Goal: Task Accomplishment & Management: Manage account settings

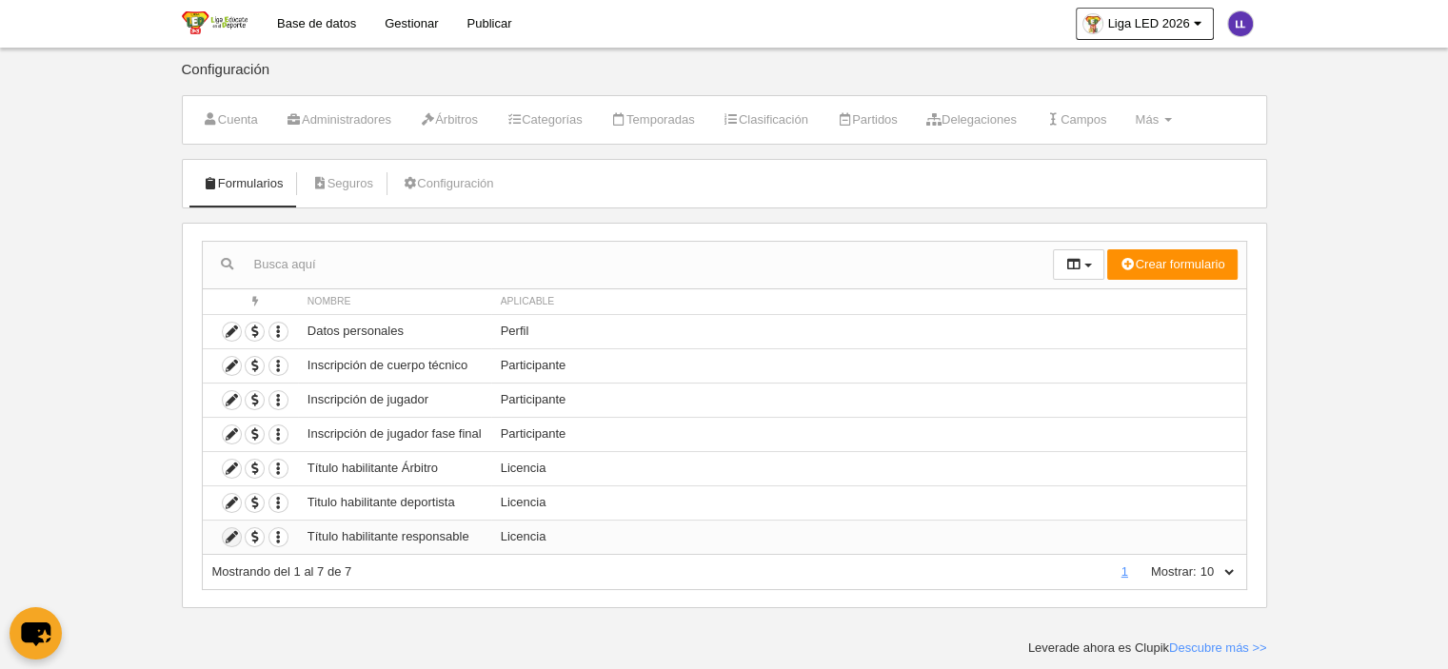
click at [236, 538] on icon at bounding box center [232, 537] width 18 height 18
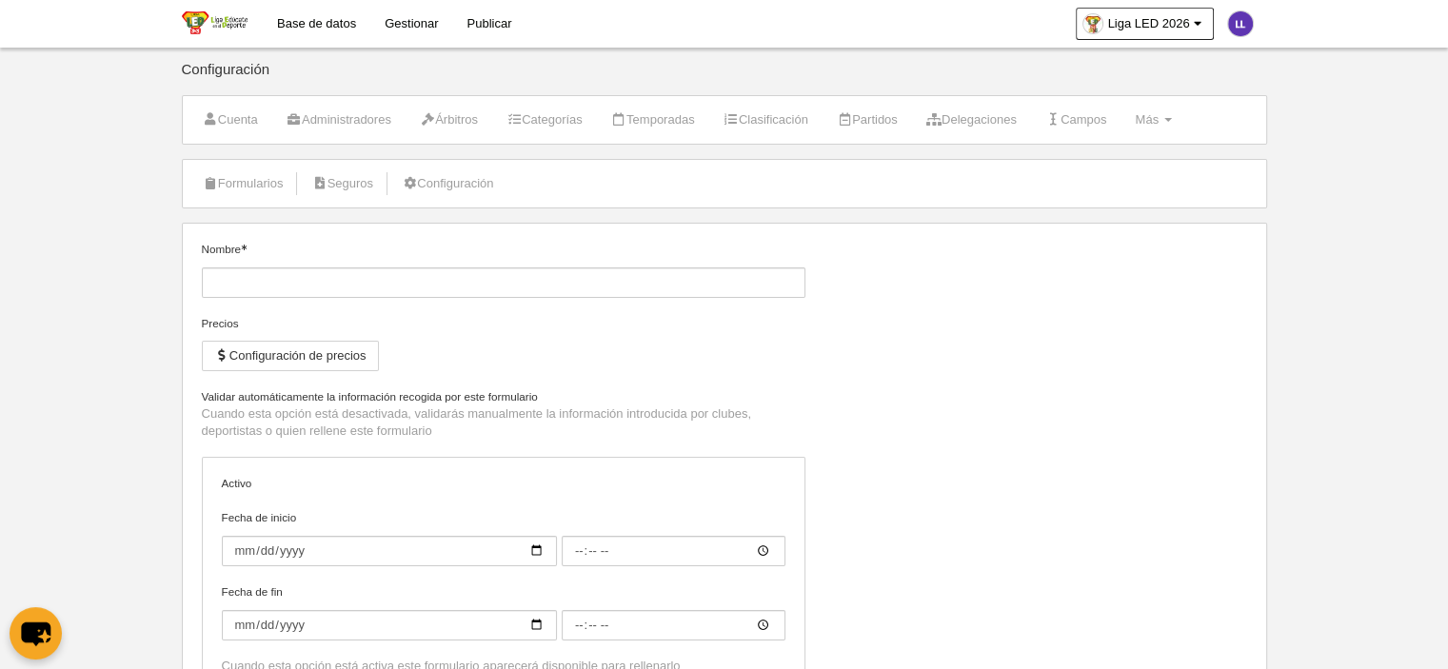
type input "Título habilitante responsable"
checkbox input "true"
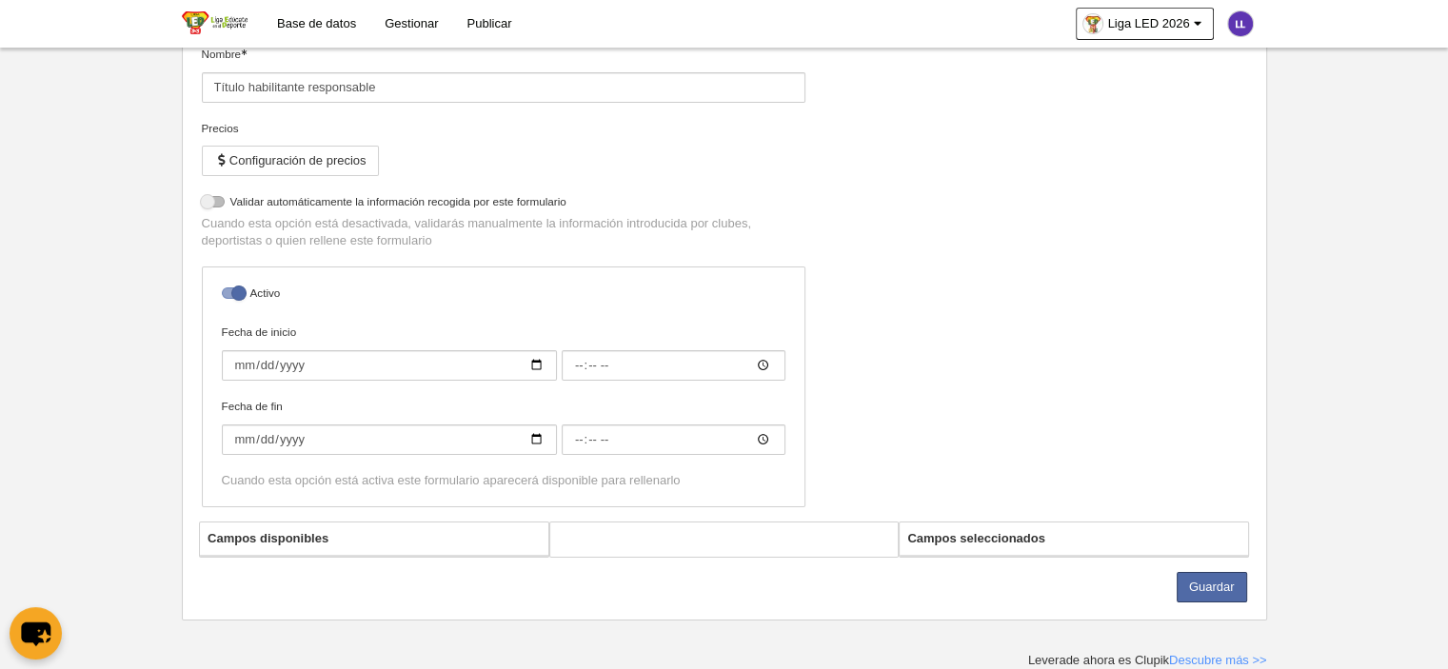
select select "selected"
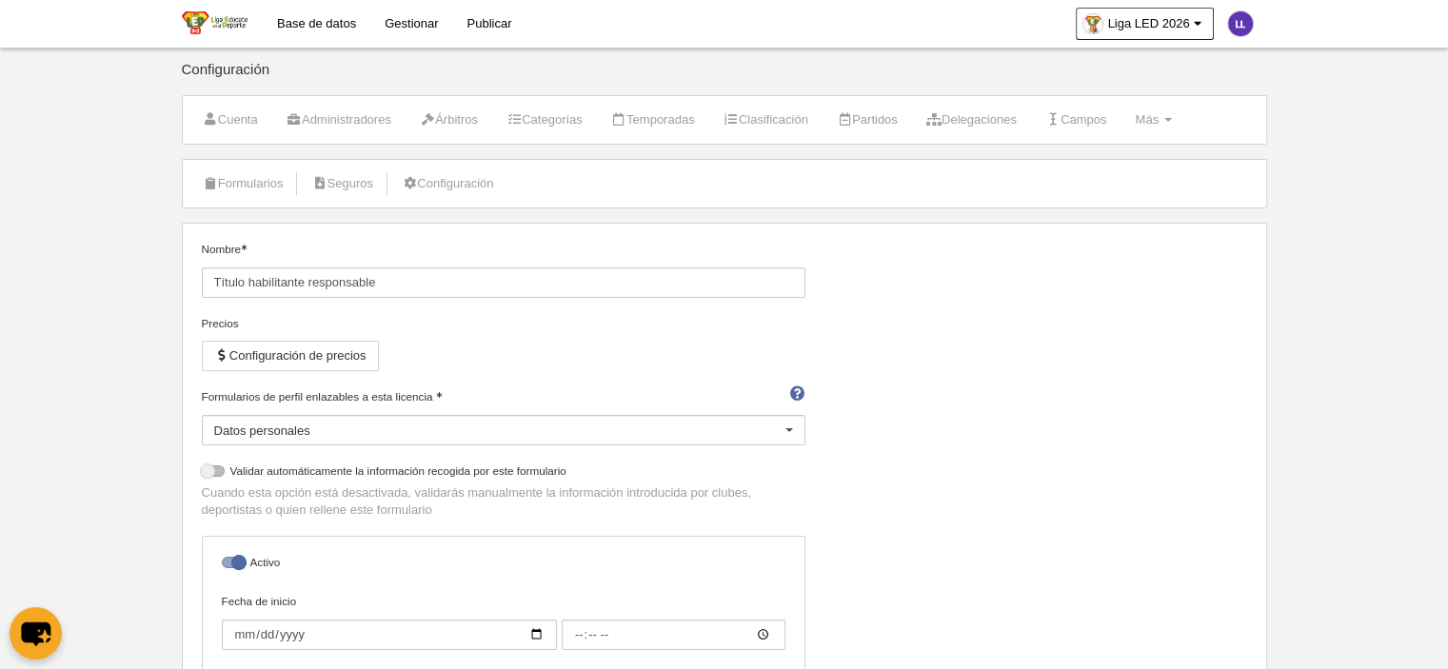
click at [1136, 385] on div "Nombre Título habilitante responsable Precios Configuración de precios Formular…" at bounding box center [724, 516] width 1060 height 550
click at [1159, 125] on span "Más" at bounding box center [1147, 119] width 24 height 14
click at [1091, 110] on link "Campos" at bounding box center [1076, 120] width 83 height 29
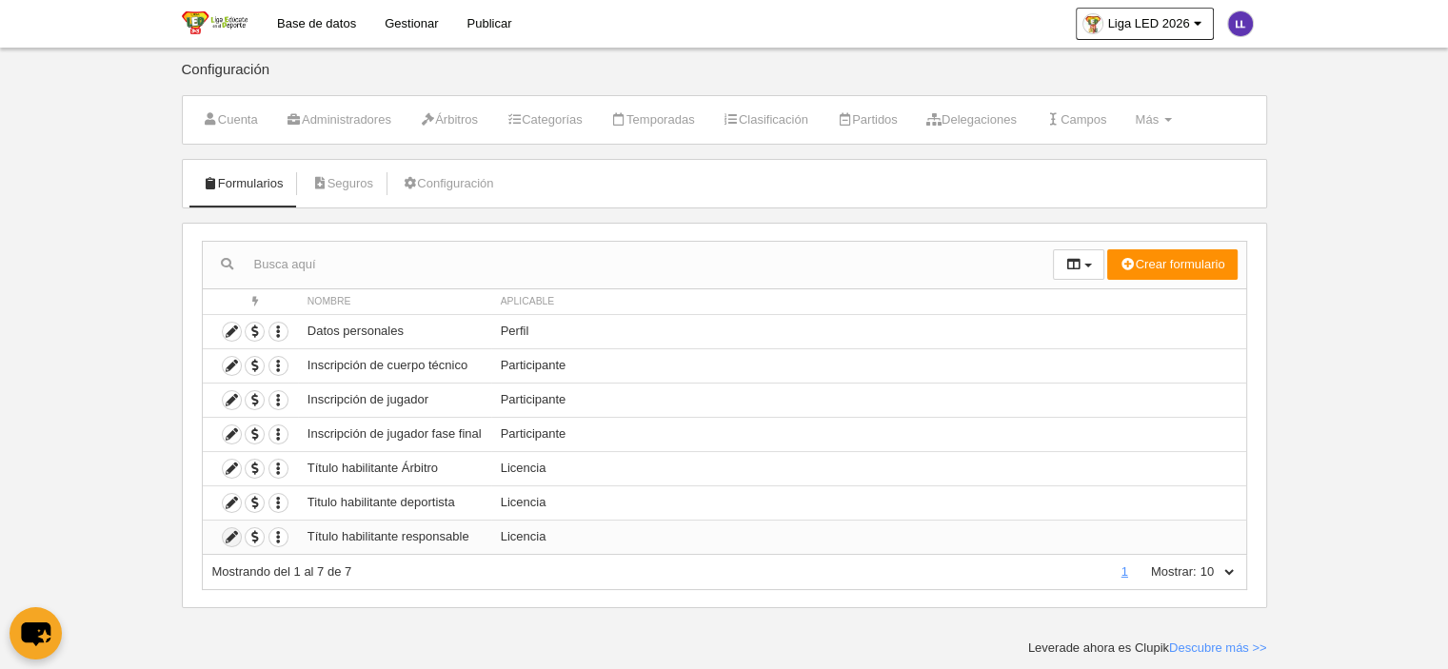
click at [228, 532] on icon at bounding box center [232, 537] width 18 height 18
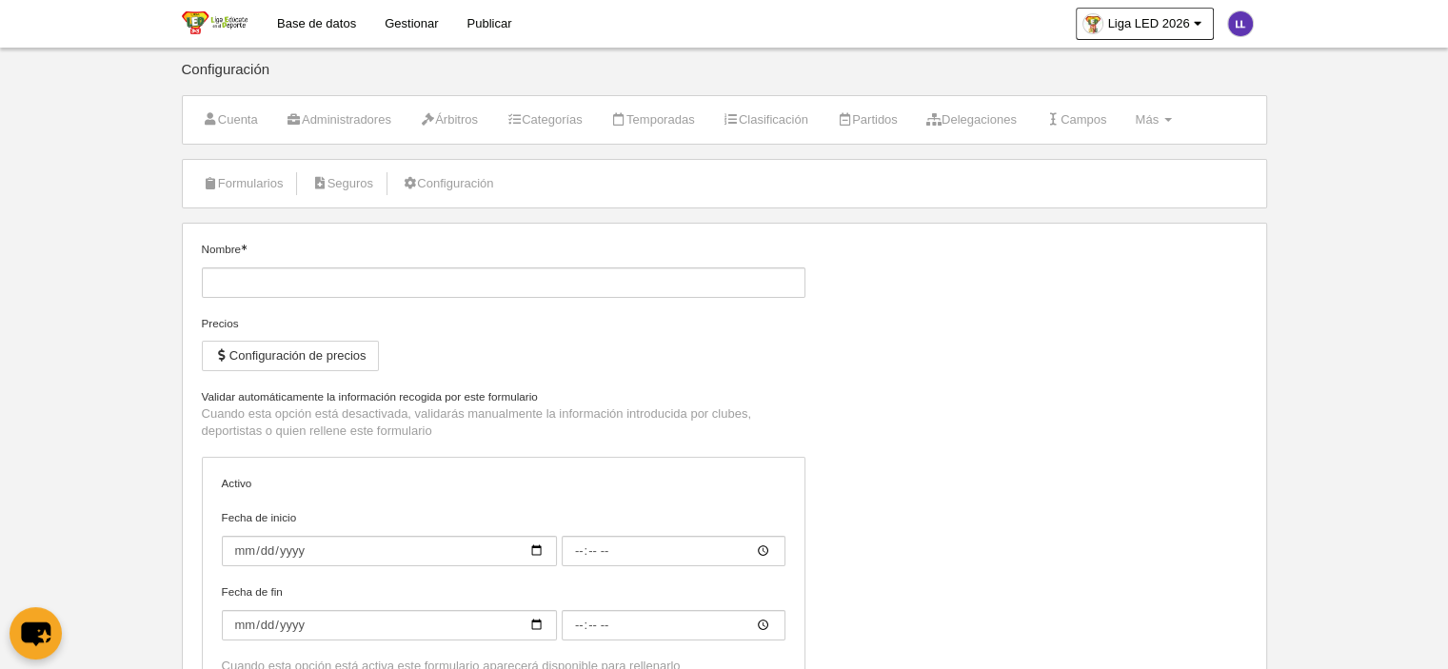
type input "Título habilitante responsable"
checkbox input "true"
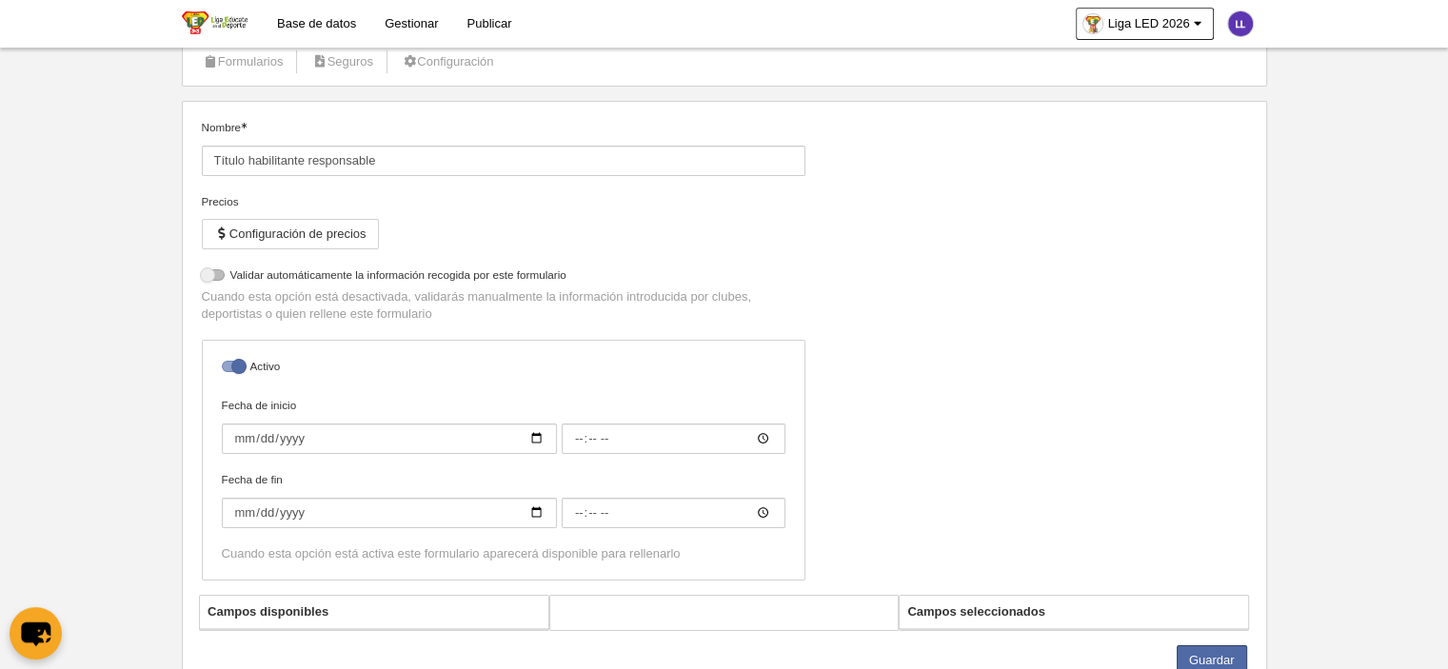
select select "selected"
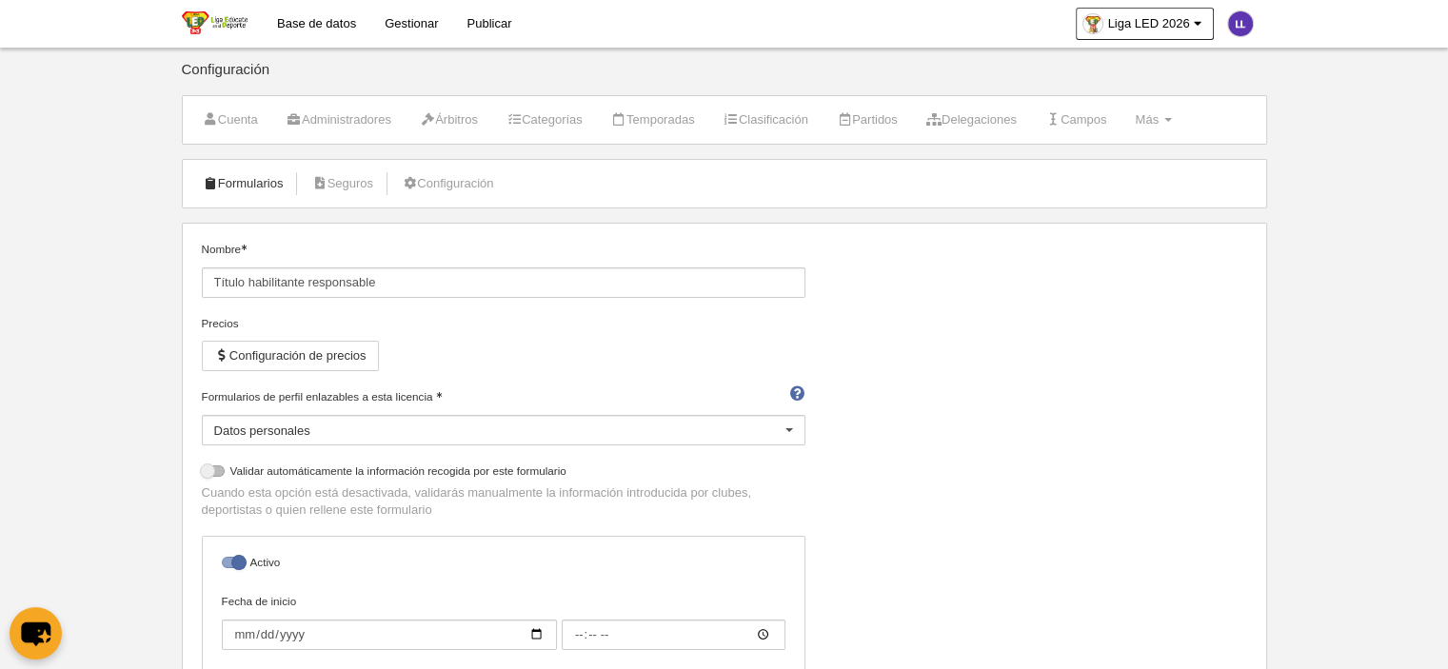
click at [224, 178] on link "Formularios" at bounding box center [243, 183] width 102 height 29
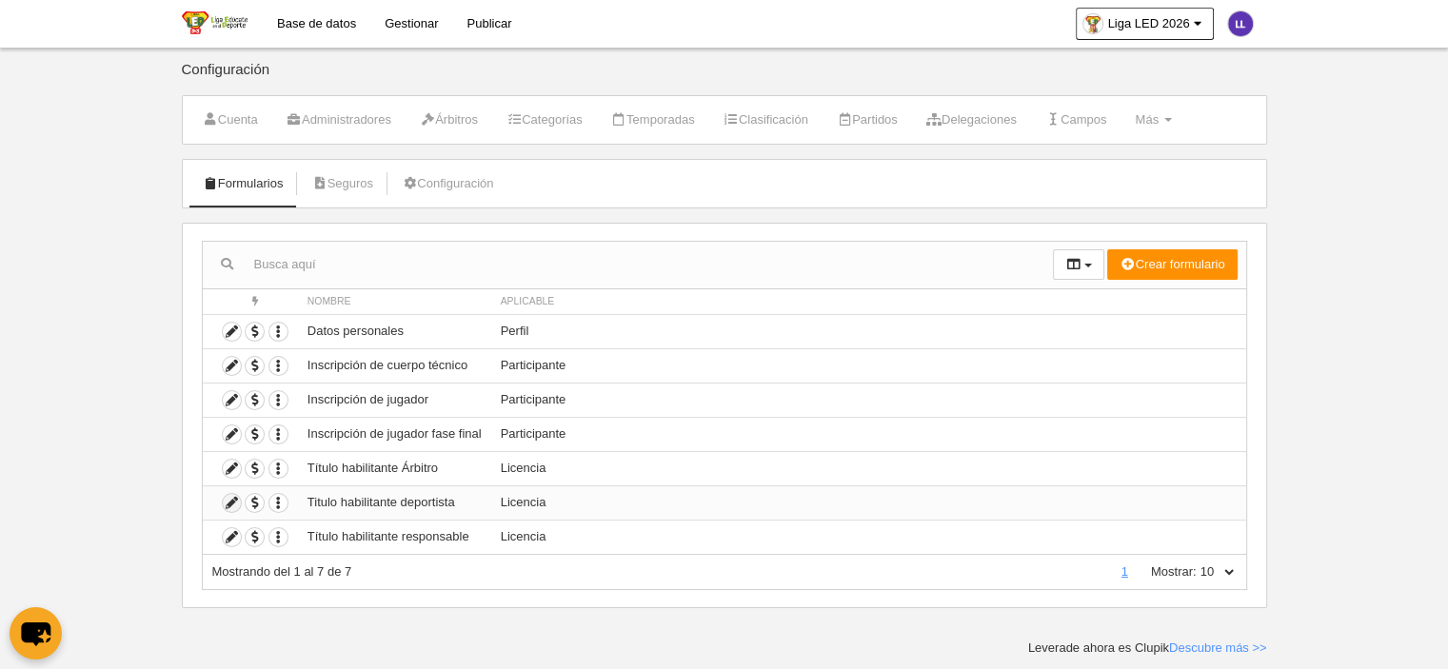
click at [226, 498] on icon at bounding box center [232, 503] width 18 height 18
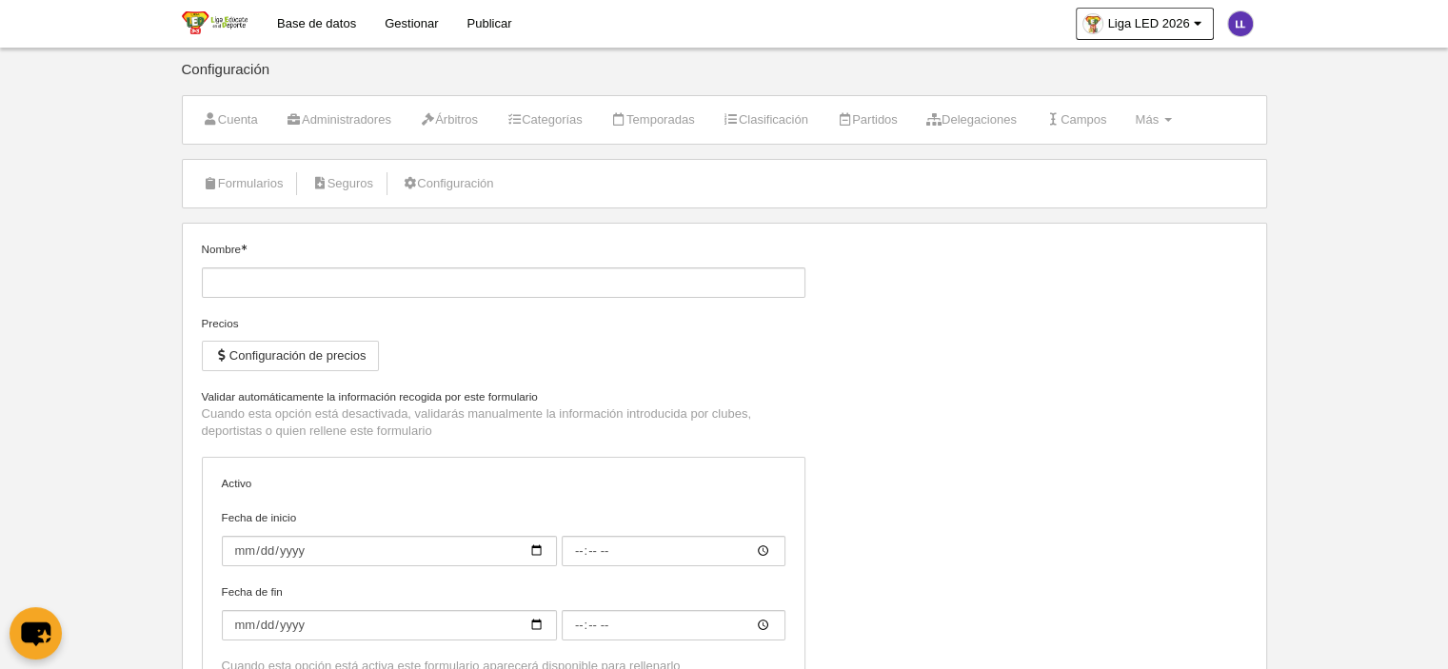
type input "Titulo habilitante deportista"
checkbox input "true"
type input "[DATE]"
type input "00:00"
type input "[DATE]"
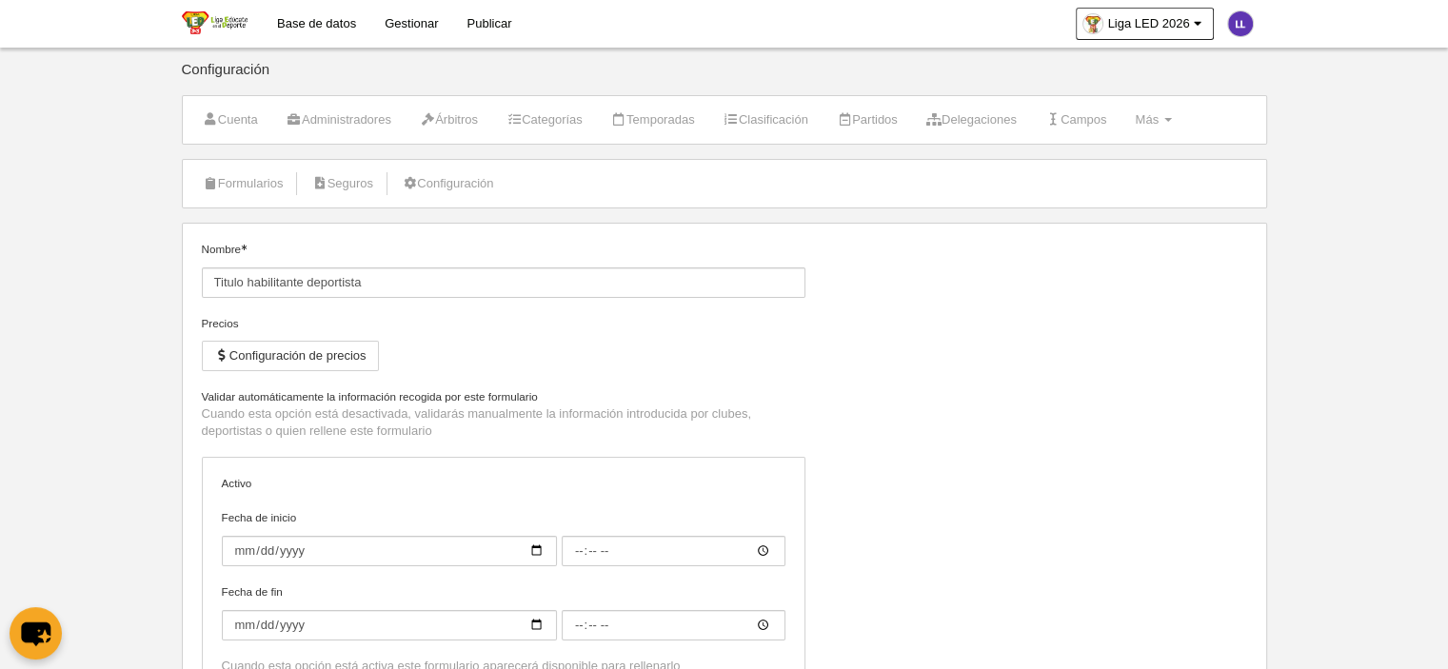
type input "00:00"
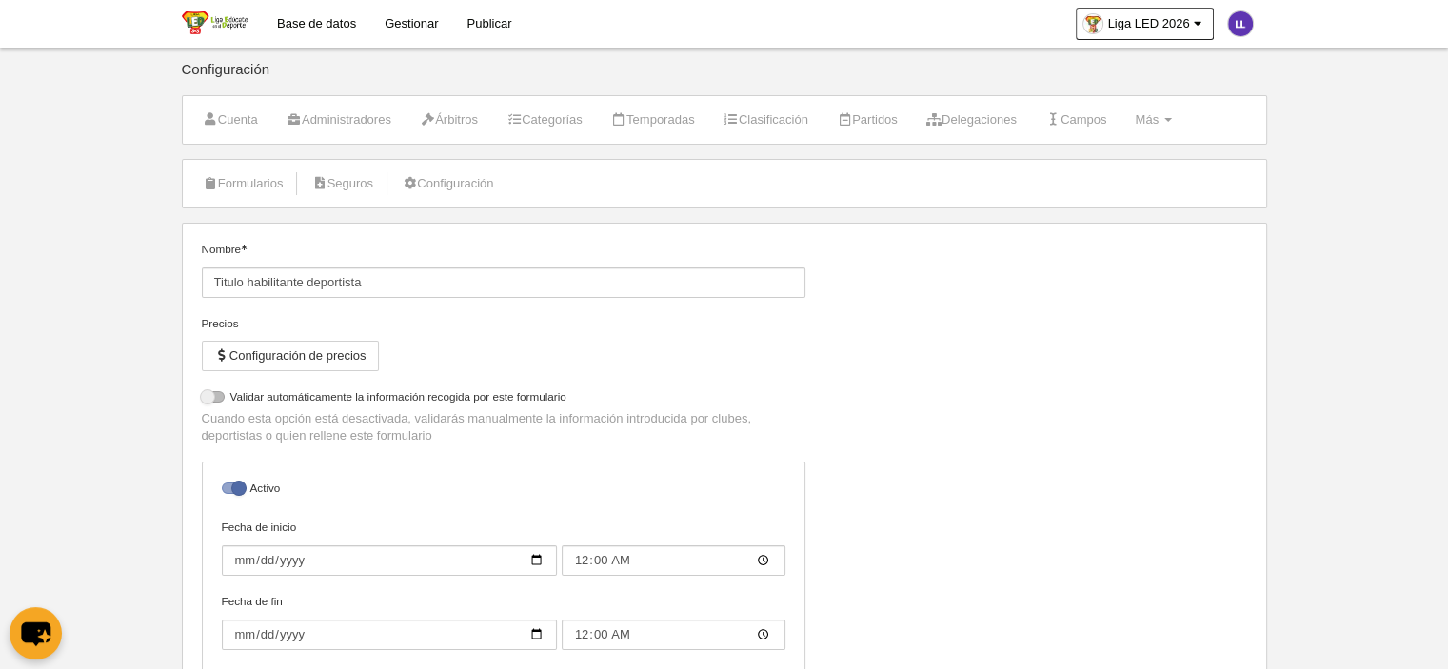
select select "selected"
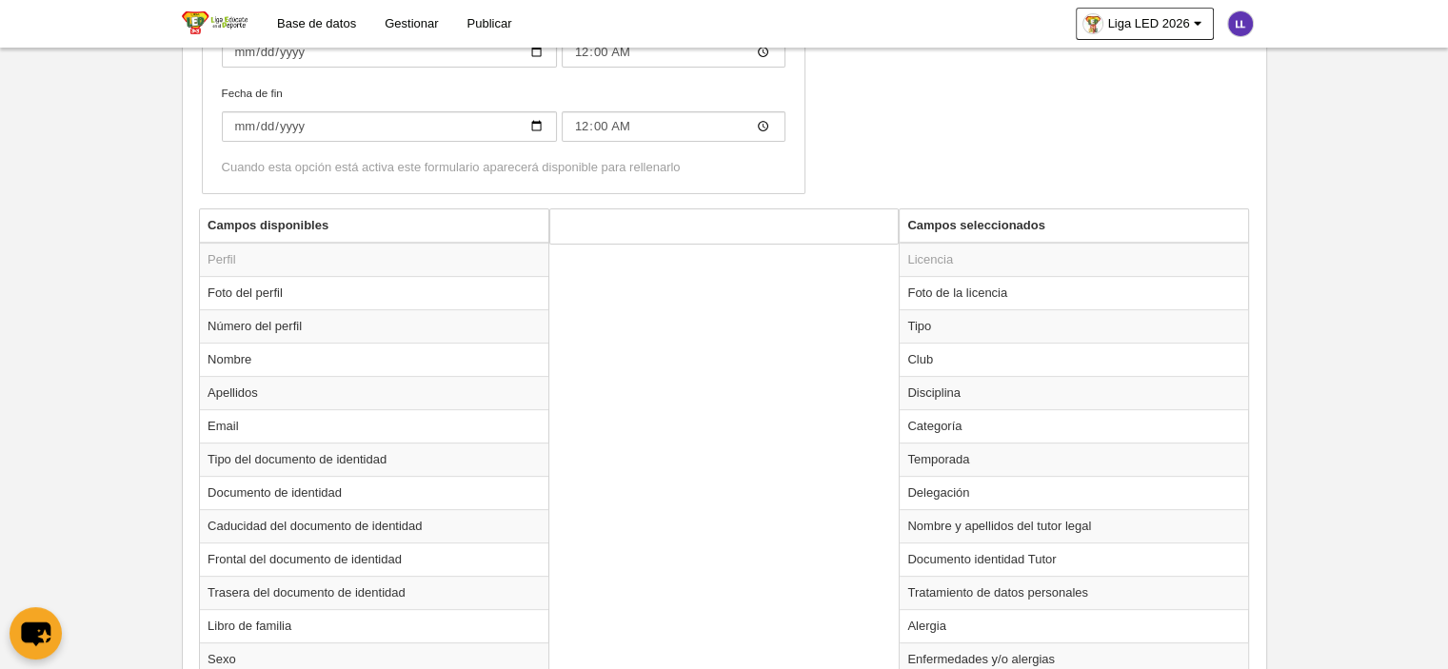
scroll to position [742, 0]
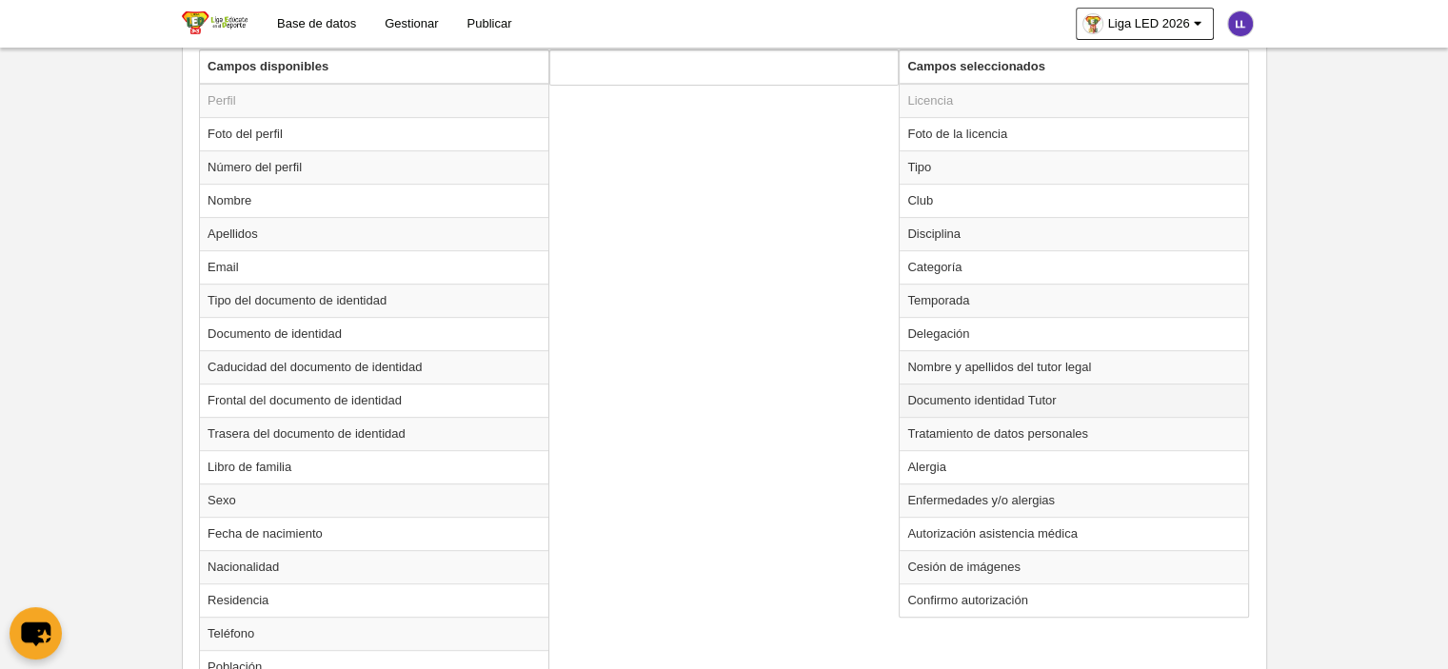
click at [1028, 386] on td "Documento identidad Tutor" at bounding box center [1074, 400] width 348 height 33
radio input "true"
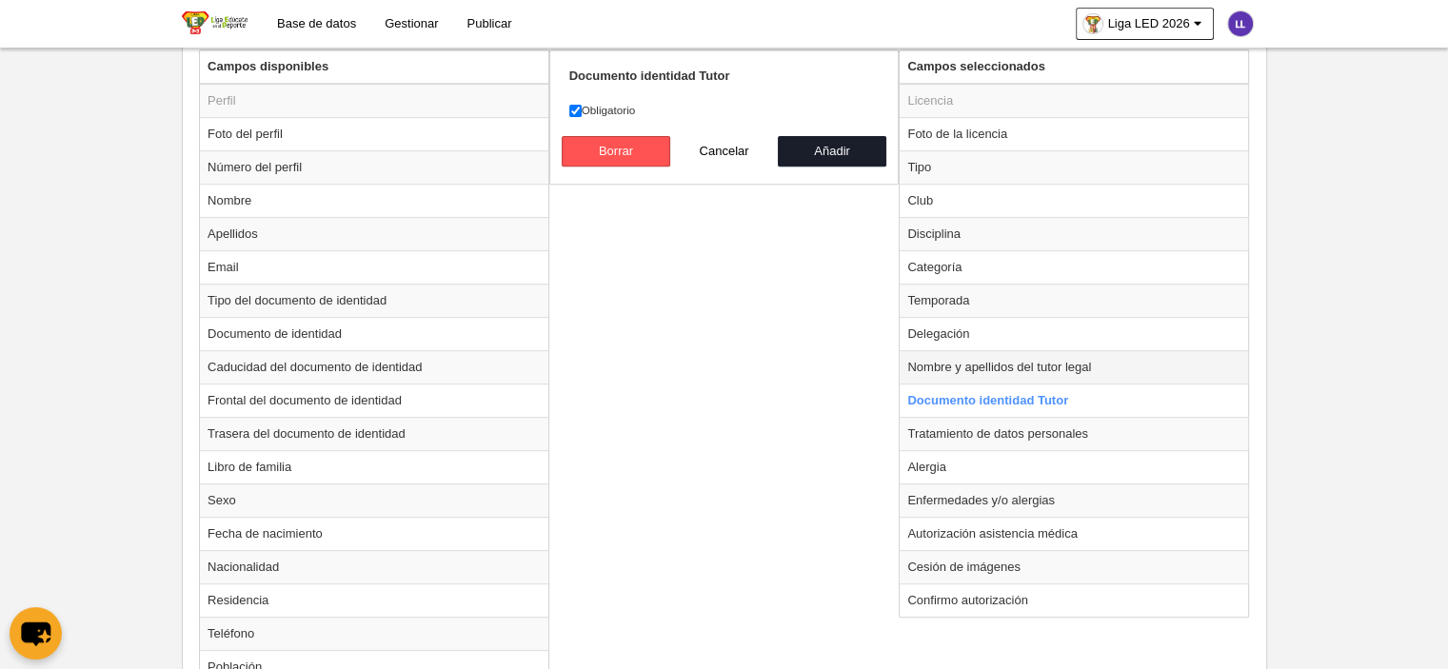
click at [1009, 363] on td "Nombre y apellidos del tutor legal" at bounding box center [1074, 366] width 348 height 33
radio input "true"
click at [259, 399] on td "Frontal del documento de identidad" at bounding box center [374, 400] width 348 height 33
radio input "true"
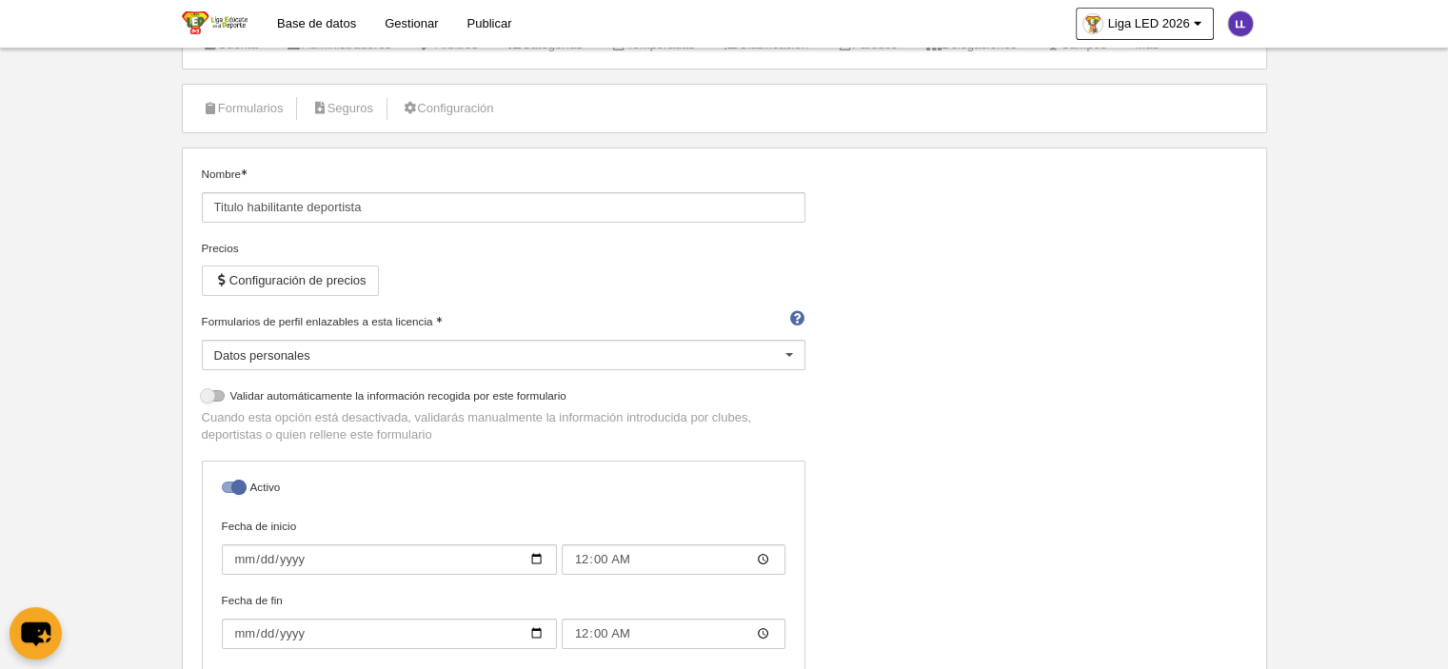
scroll to position [0, 0]
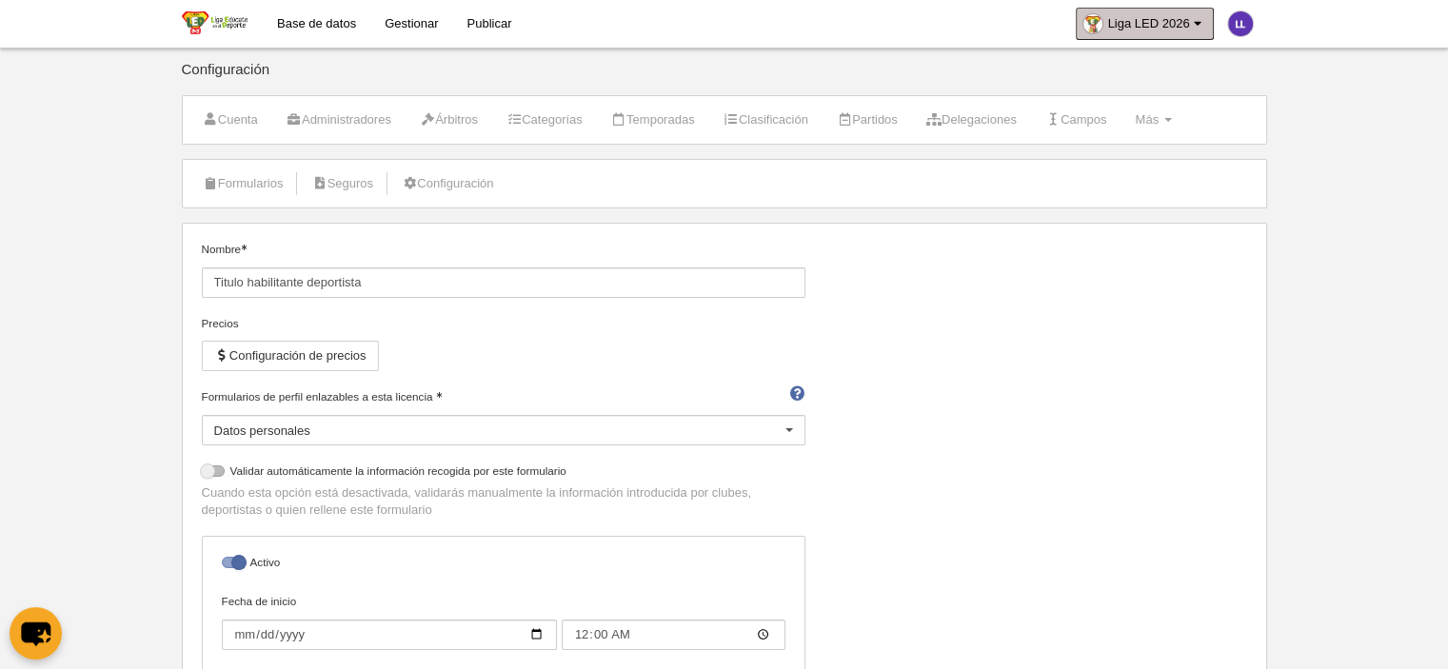
click at [1167, 10] on link "Liga LED 2026" at bounding box center [1144, 24] width 137 height 32
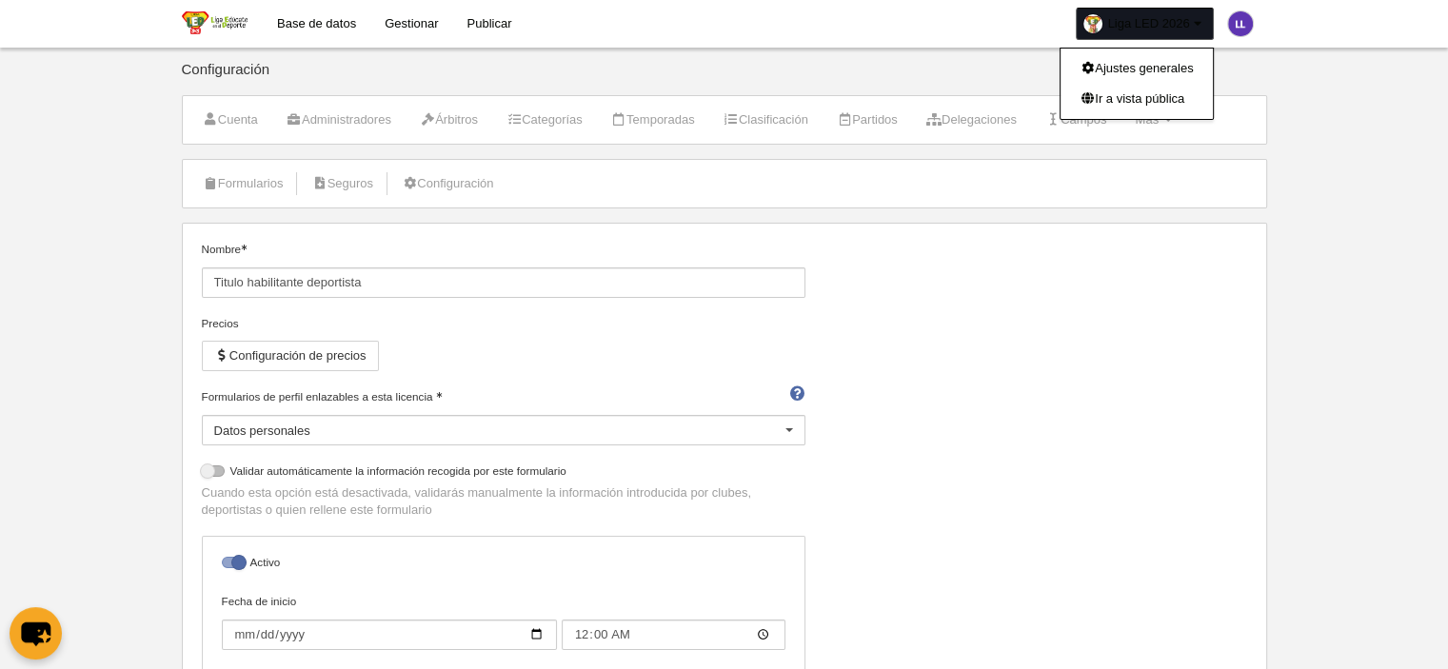
click at [337, 25] on link "Base de datos" at bounding box center [317, 24] width 108 height 48
